Goal: Task Accomplishment & Management: Use online tool/utility

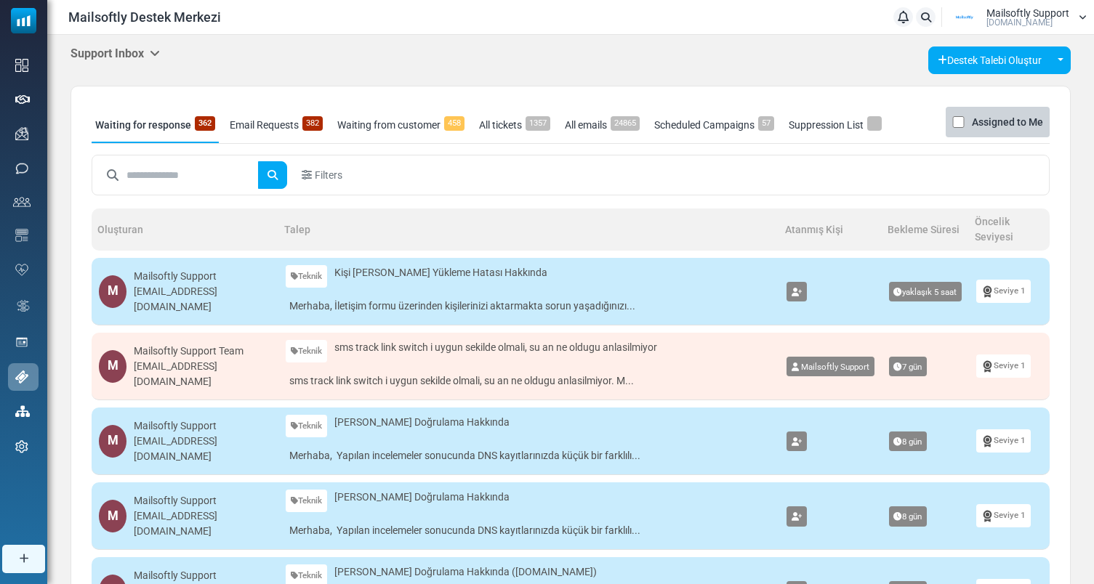
click at [261, 126] on link "Email Requests 382" at bounding box center [276, 125] width 100 height 36
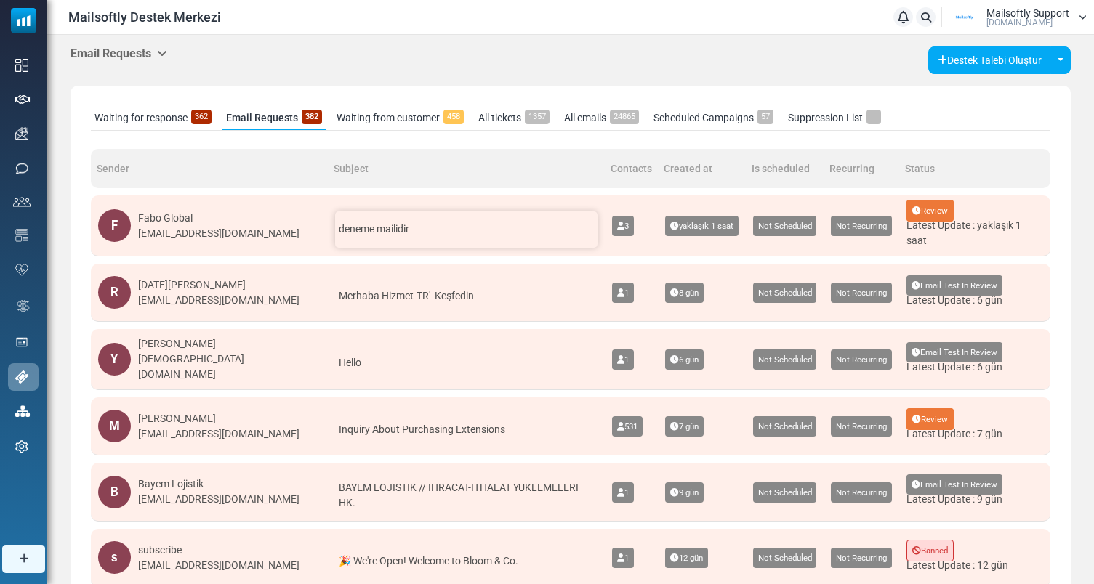
click at [371, 233] on span "deneme mailidir" at bounding box center [374, 229] width 70 height 12
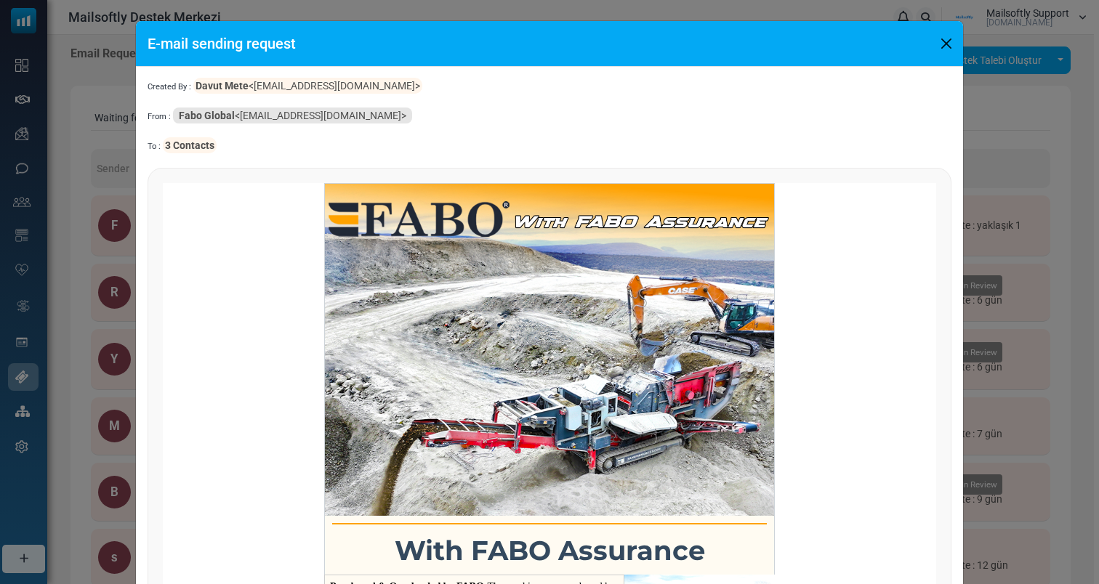
scroll to position [652, 0]
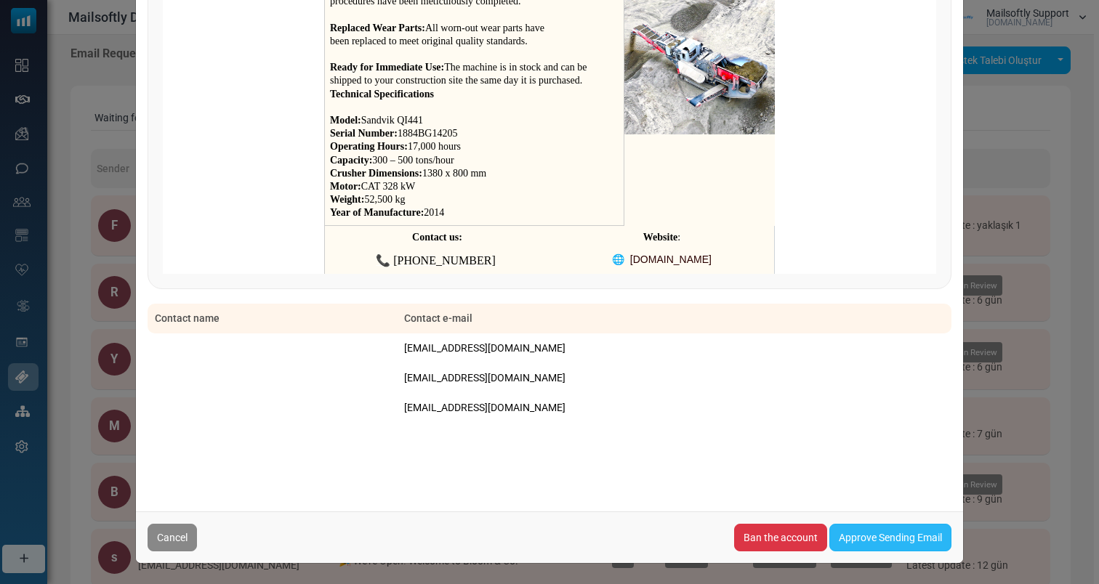
click at [861, 541] on link "Approve Sending Email" at bounding box center [890, 538] width 122 height 28
